Goal: Information Seeking & Learning: Check status

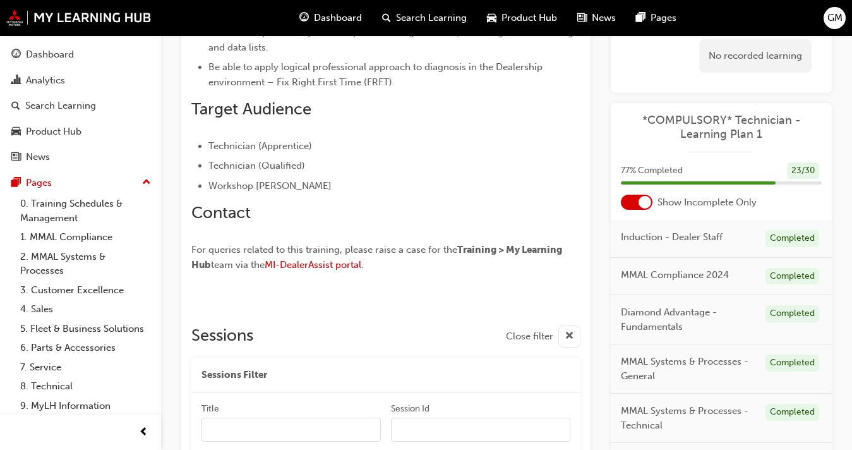
scroll to position [654, 0]
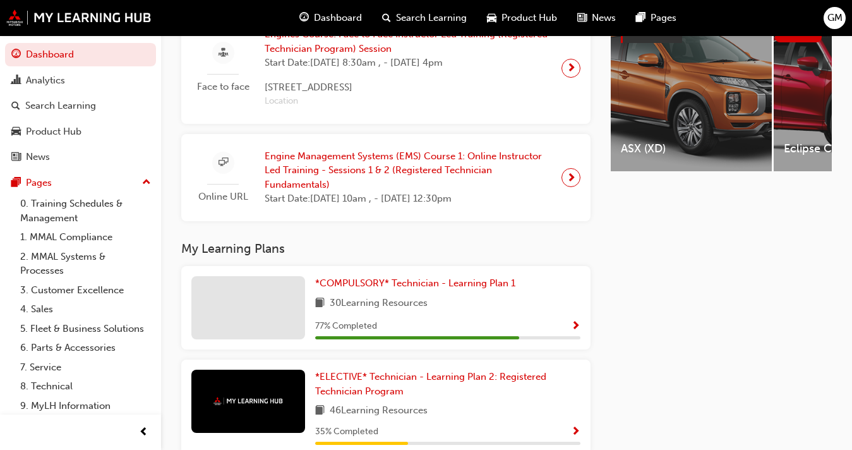
scroll to position [526, 0]
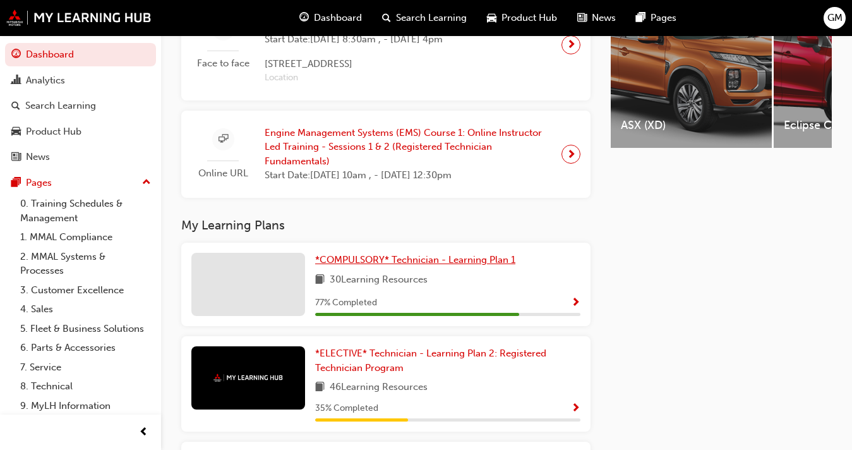
click at [498, 262] on span "*COMPULSORY* Technician - Learning Plan 1" at bounding box center [415, 259] width 200 height 11
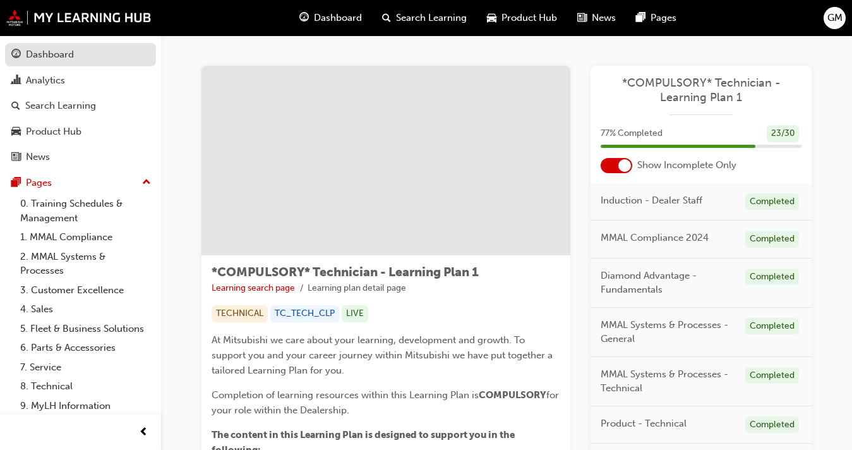
click at [81, 63] on link "Dashboard" at bounding box center [80, 54] width 151 height 23
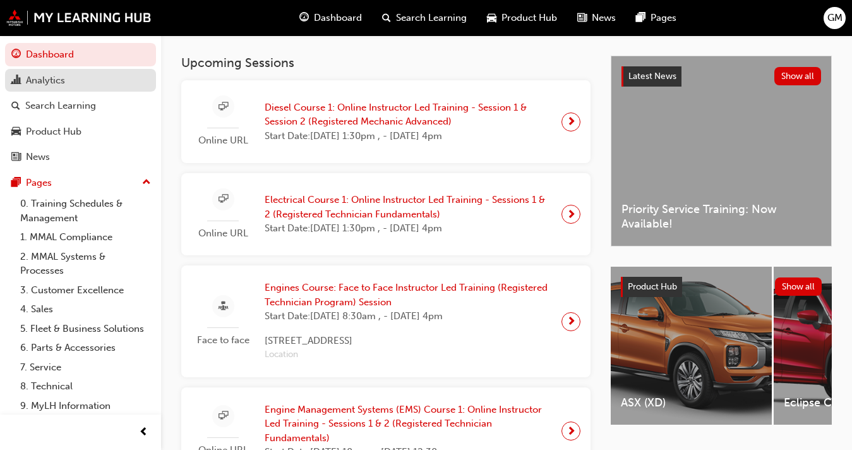
click at [76, 79] on div "Analytics" at bounding box center [80, 81] width 138 height 16
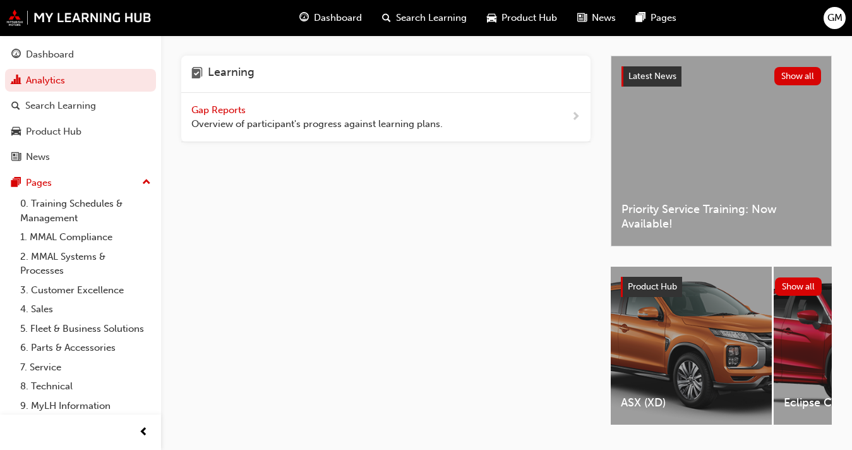
click at [244, 113] on span "Gap Reports" at bounding box center [219, 109] width 57 height 11
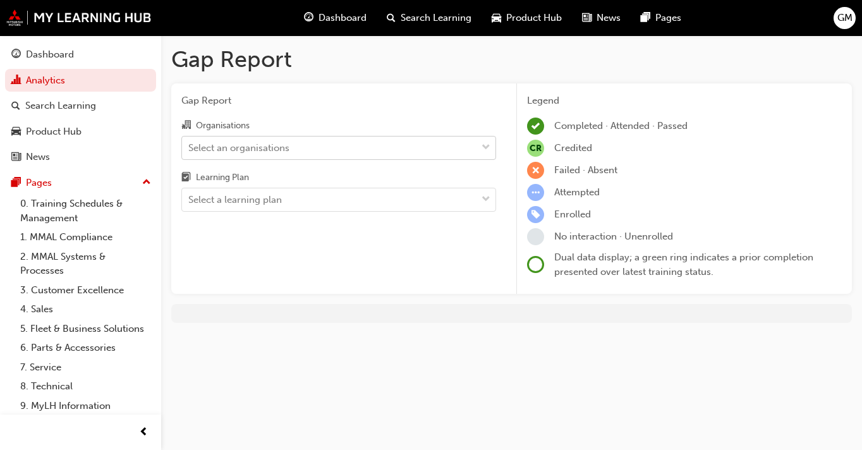
click at [366, 138] on div "Select an organisations" at bounding box center [329, 147] width 294 height 22
click at [190, 142] on input "Organisations Select an organisations" at bounding box center [188, 147] width 1 height 11
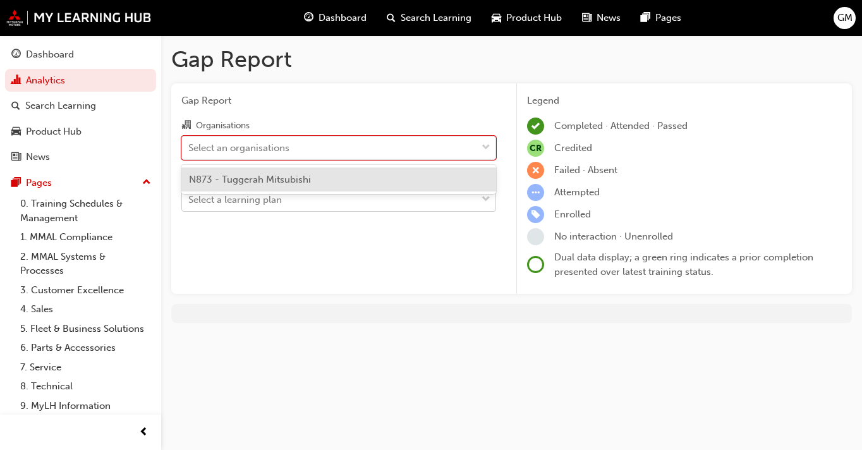
drag, startPoint x: 351, startPoint y: 174, endPoint x: 351, endPoint y: 190, distance: 15.8
click at [351, 176] on div "N873 - Tuggerah Mitsubishi" at bounding box center [338, 179] width 315 height 25
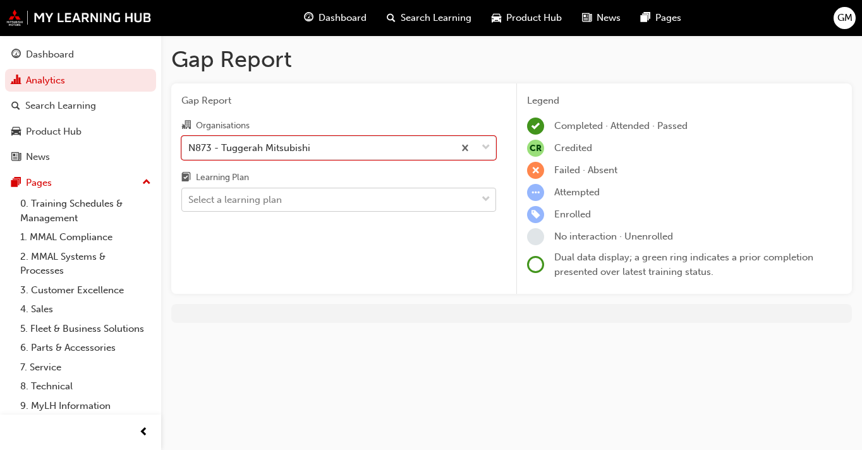
click at [351, 196] on div "Select a learning plan" at bounding box center [329, 200] width 294 height 22
click at [190, 196] on input "Learning Plan Select a learning plan" at bounding box center [188, 199] width 1 height 11
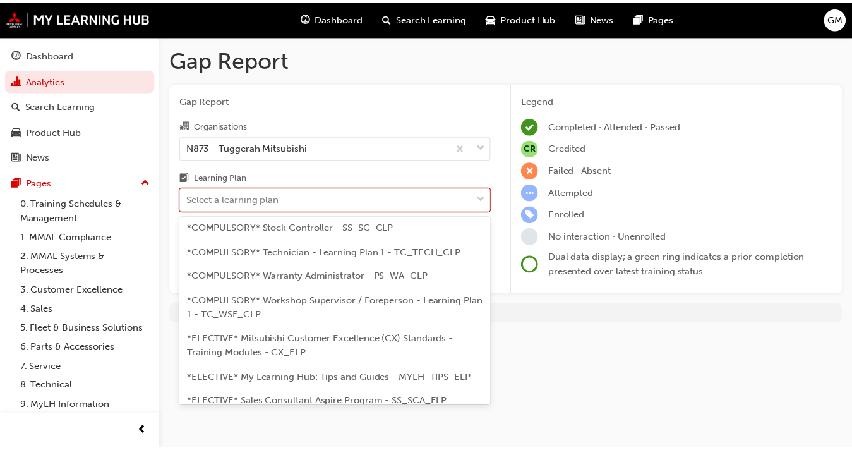
scroll to position [550, 0]
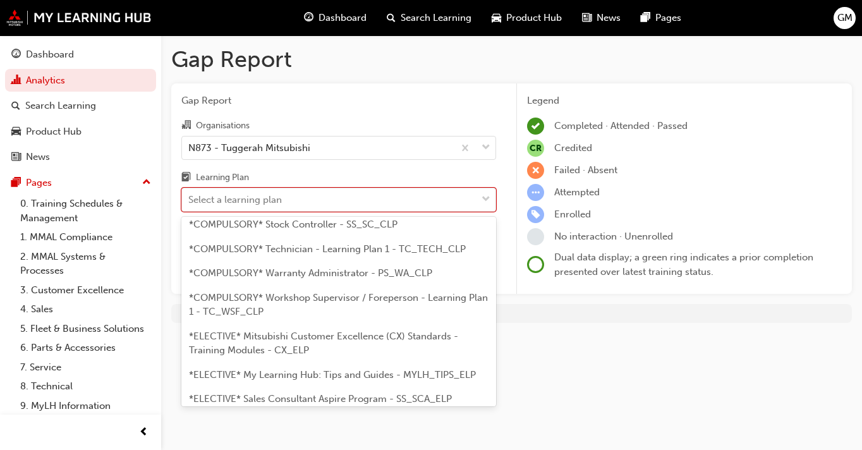
click at [329, 256] on div "*COMPULSORY* Technician - Learning Plan 1 - TC_TECH_CLP" at bounding box center [338, 249] width 315 height 25
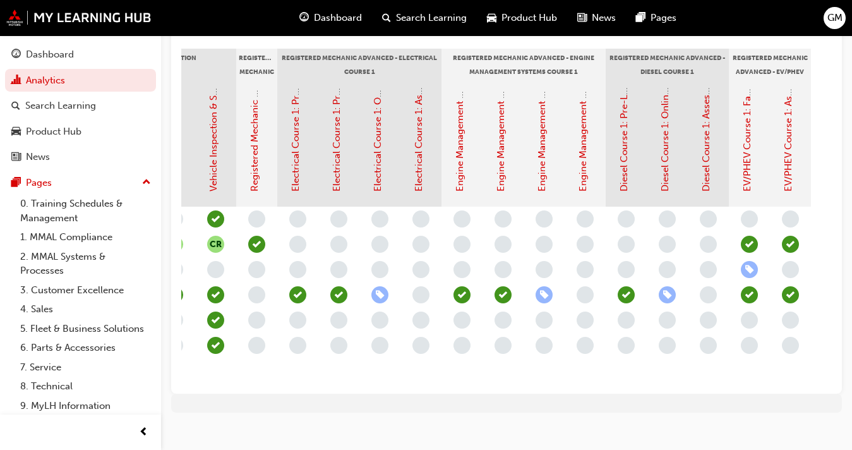
scroll to position [0, 787]
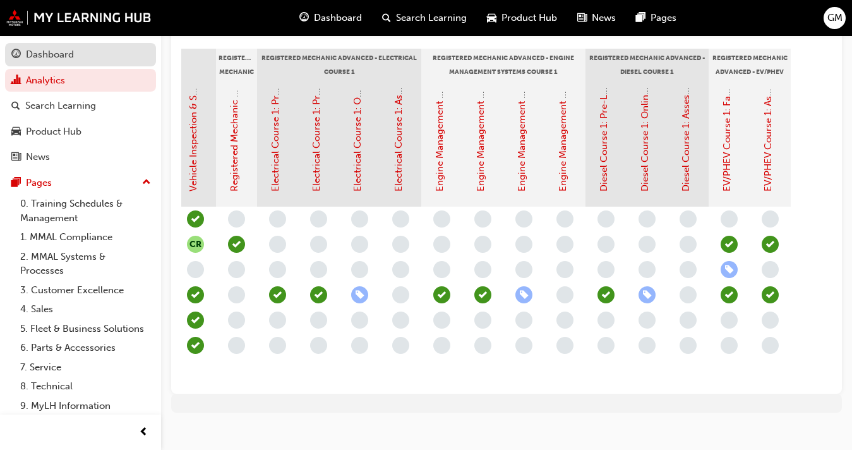
click at [79, 55] on div "Dashboard" at bounding box center [80, 55] width 138 height 16
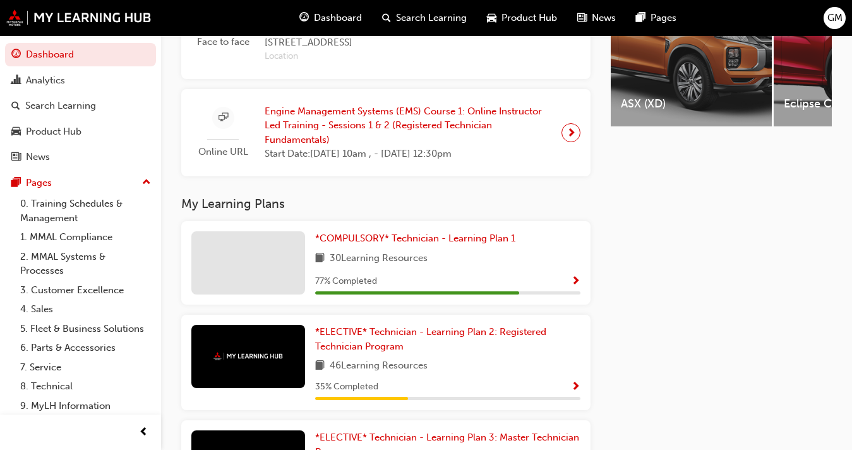
scroll to position [586, 0]
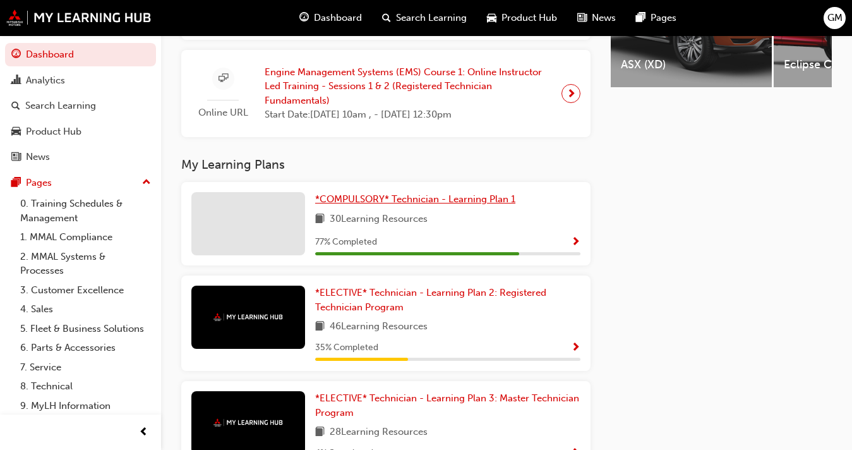
click at [450, 205] on span "*COMPULSORY* Technician - Learning Plan 1" at bounding box center [415, 198] width 200 height 11
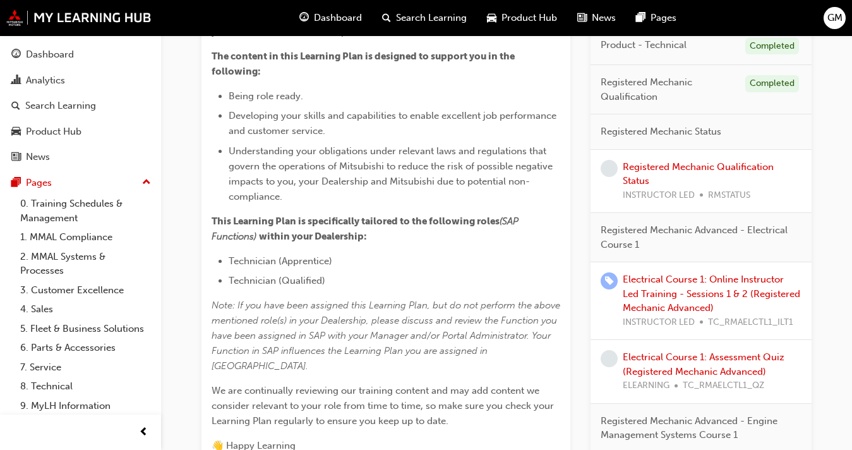
scroll to position [376, 0]
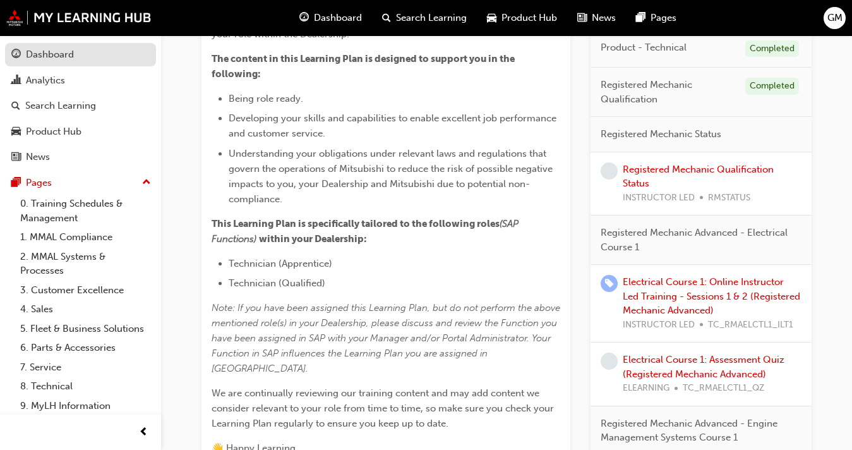
click at [42, 46] on link "Dashboard" at bounding box center [80, 54] width 151 height 23
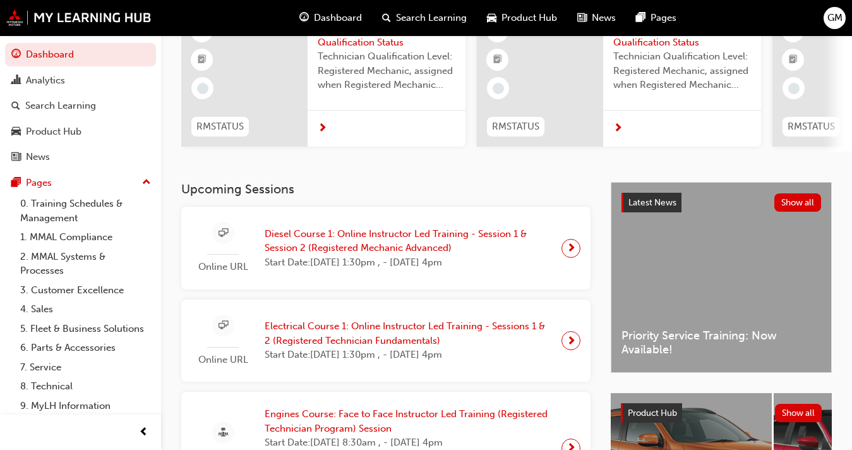
scroll to position [376, 0]
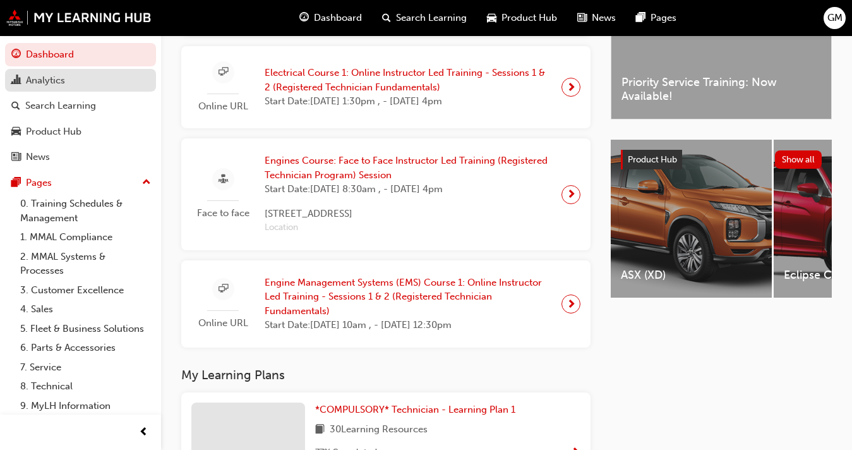
click at [52, 79] on div "Analytics" at bounding box center [45, 80] width 39 height 15
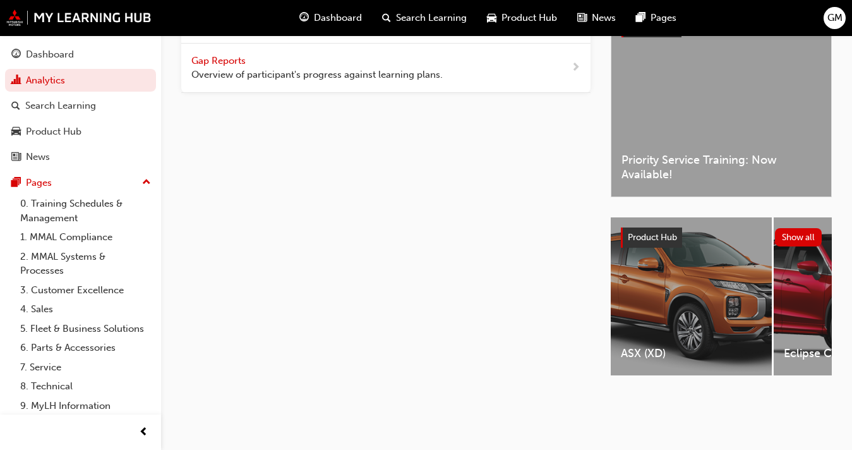
scroll to position [54, 0]
click at [237, 55] on span "Gap Reports" at bounding box center [219, 60] width 57 height 11
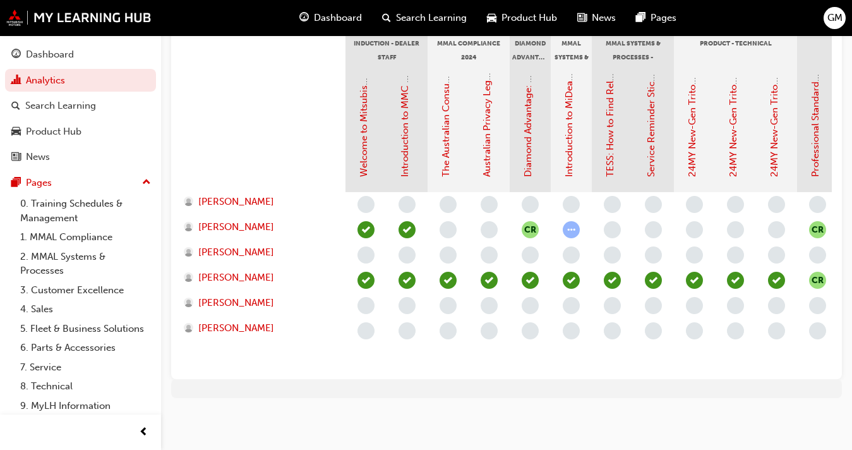
click at [57, 40] on div "Dashboard Analytics Search Learning Product Hub News Pages Pages 0. Training Sc…" at bounding box center [80, 237] width 161 height 404
click at [54, 48] on div "Dashboard" at bounding box center [50, 54] width 48 height 15
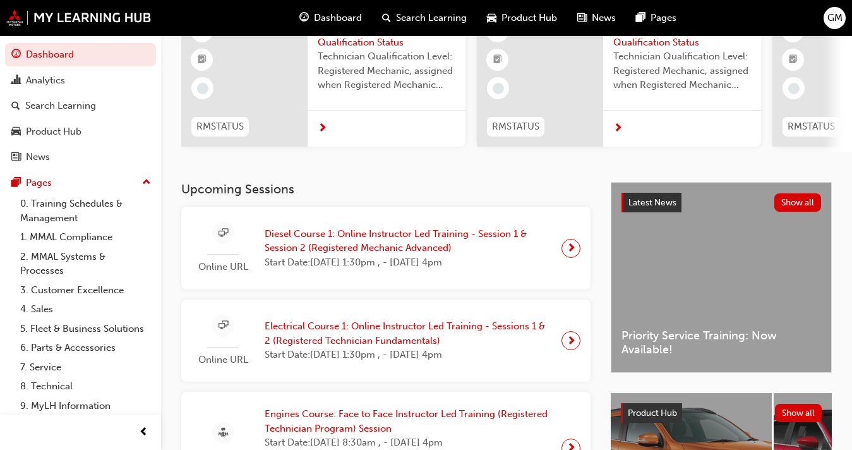
scroll to position [319, 0]
